Goal: Navigation & Orientation: Find specific page/section

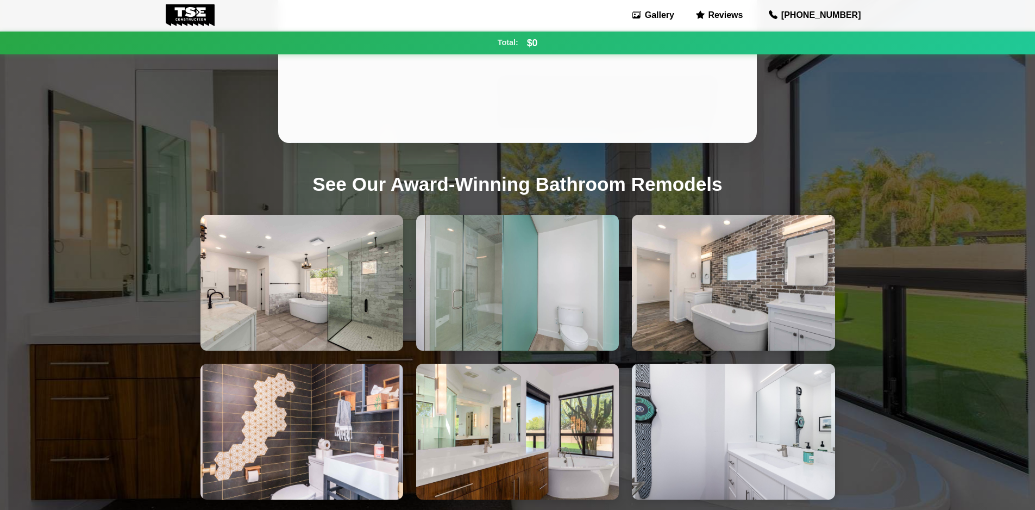
scroll to position [237, 0]
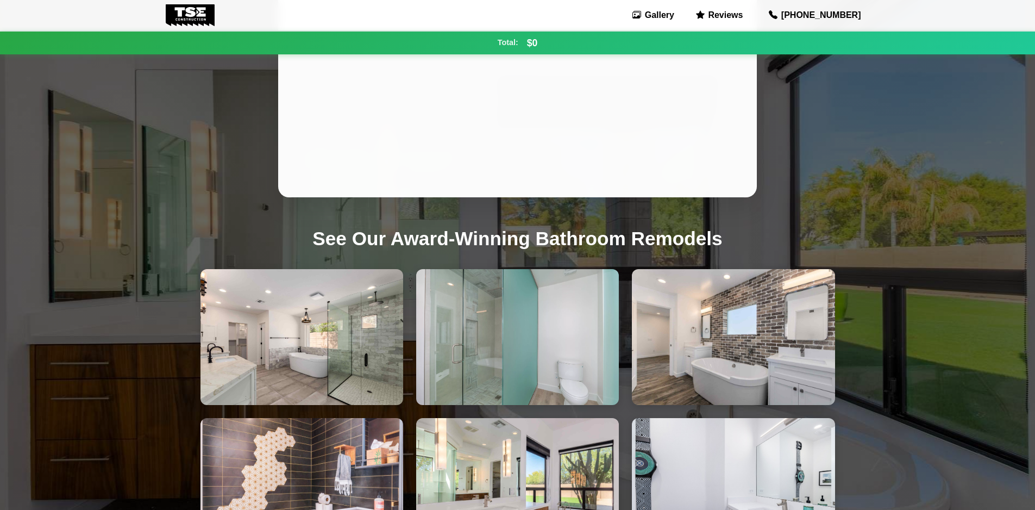
click at [198, 14] on img at bounding box center [190, 15] width 49 height 22
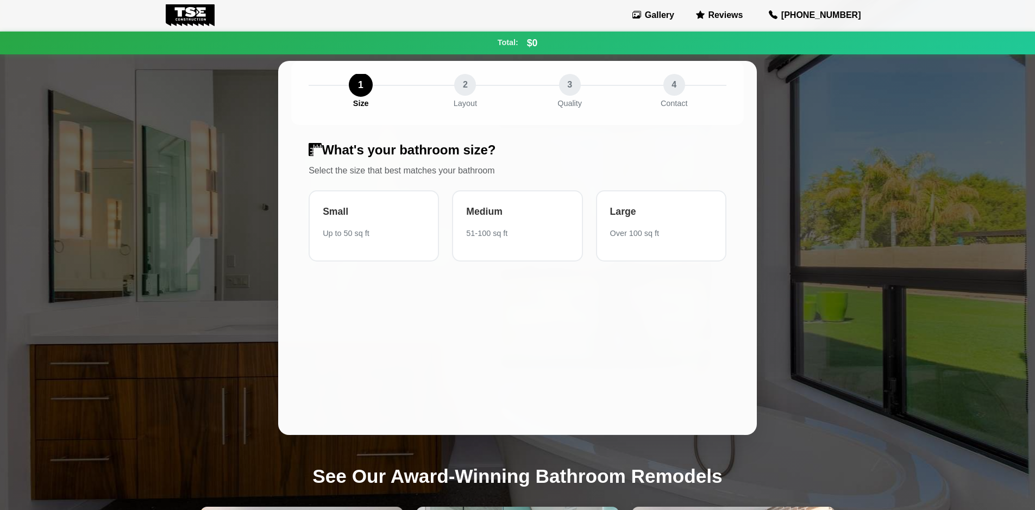
click at [197, 17] on img at bounding box center [190, 15] width 49 height 22
click at [679, 14] on link "Gallery" at bounding box center [653, 15] width 51 height 17
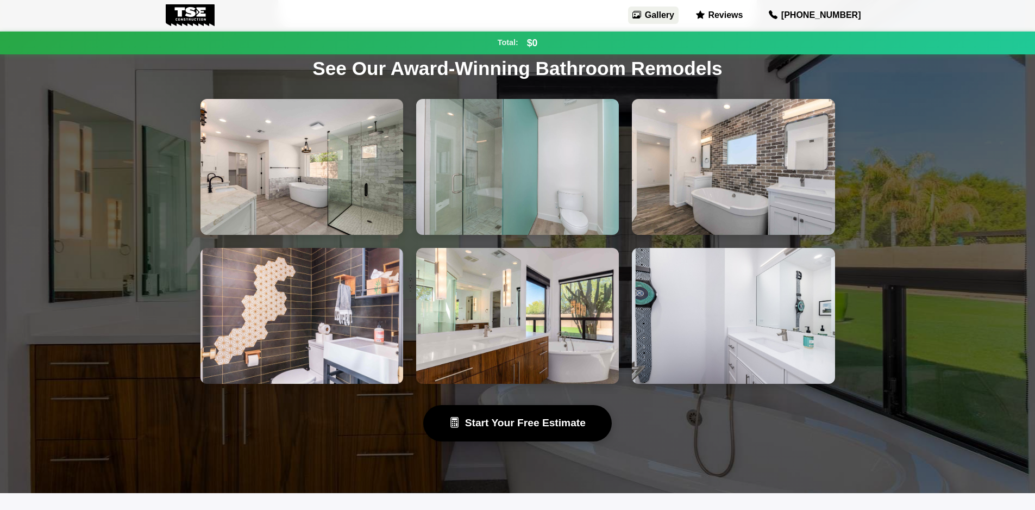
click at [679, 15] on link "Gallery" at bounding box center [653, 15] width 51 height 17
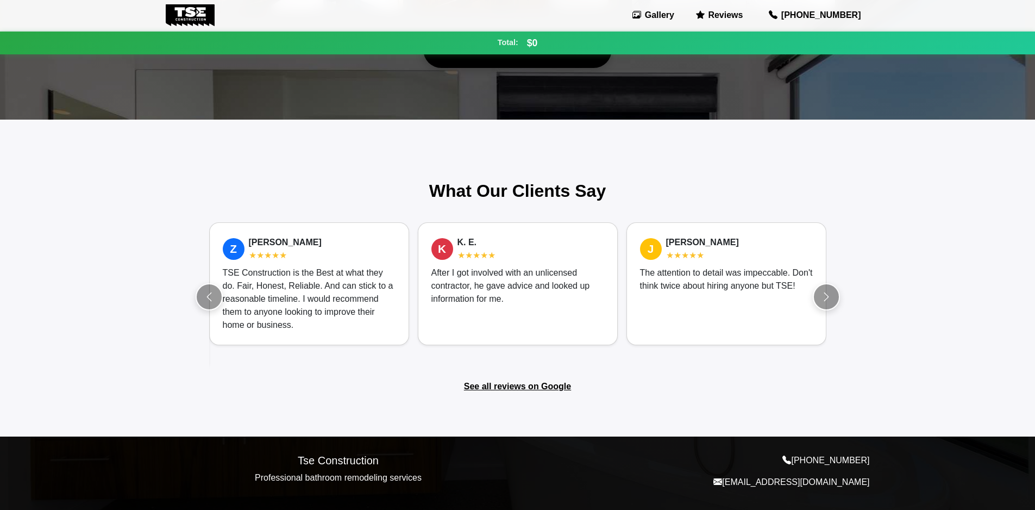
scroll to position [768, 0]
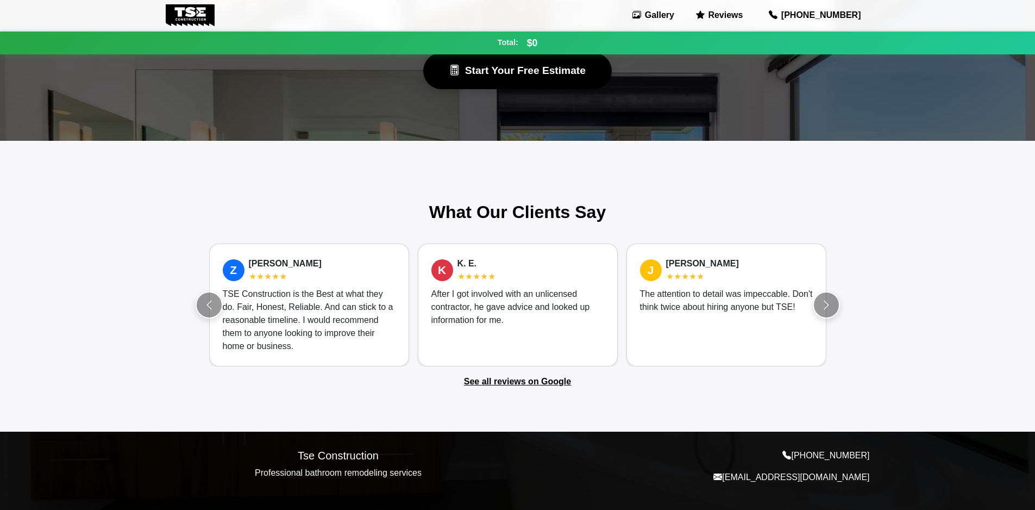
click at [508, 381] on link "See all reviews on Google" at bounding box center [517, 381] width 107 height 9
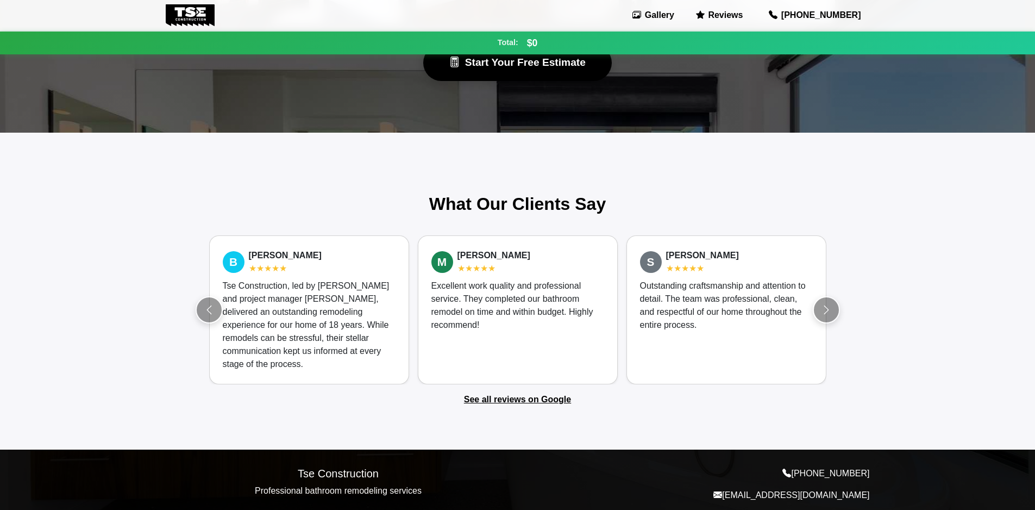
click at [834, 15] on link "[PHONE_NUMBER]" at bounding box center [814, 15] width 109 height 22
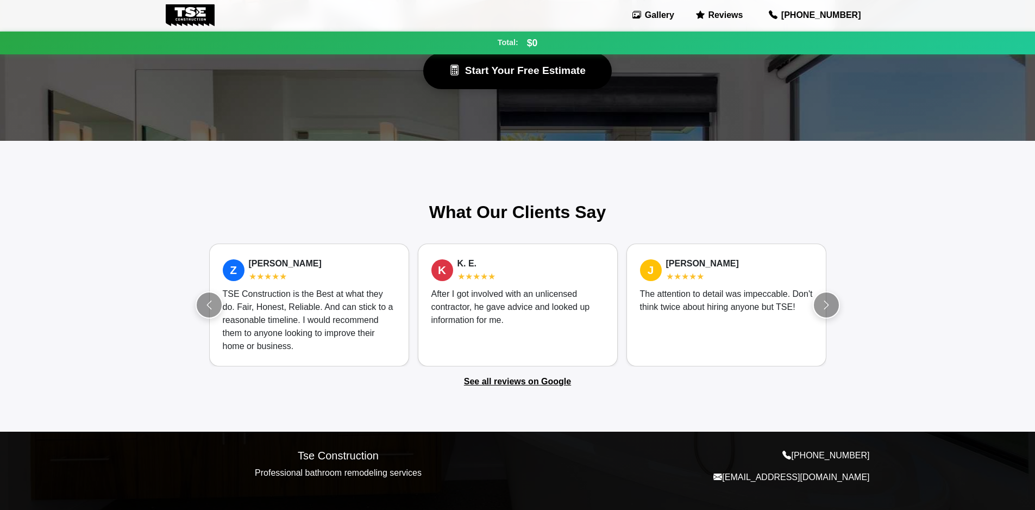
click at [817, 14] on link "[PHONE_NUMBER]" at bounding box center [814, 15] width 109 height 22
click at [747, 13] on link "Reviews" at bounding box center [719, 15] width 55 height 17
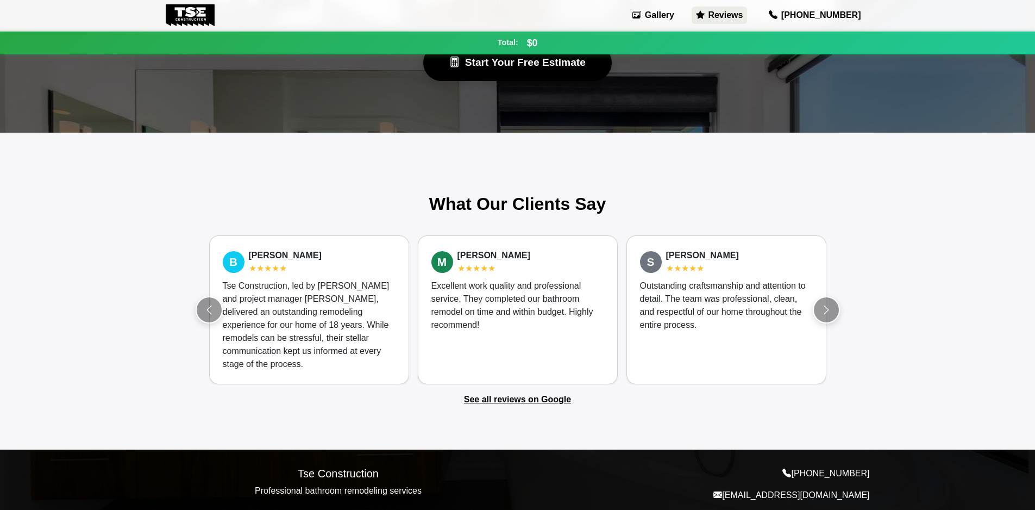
click at [747, 15] on link "Reviews" at bounding box center [719, 15] width 55 height 17
